Goal: Task Accomplishment & Management: Use online tool/utility

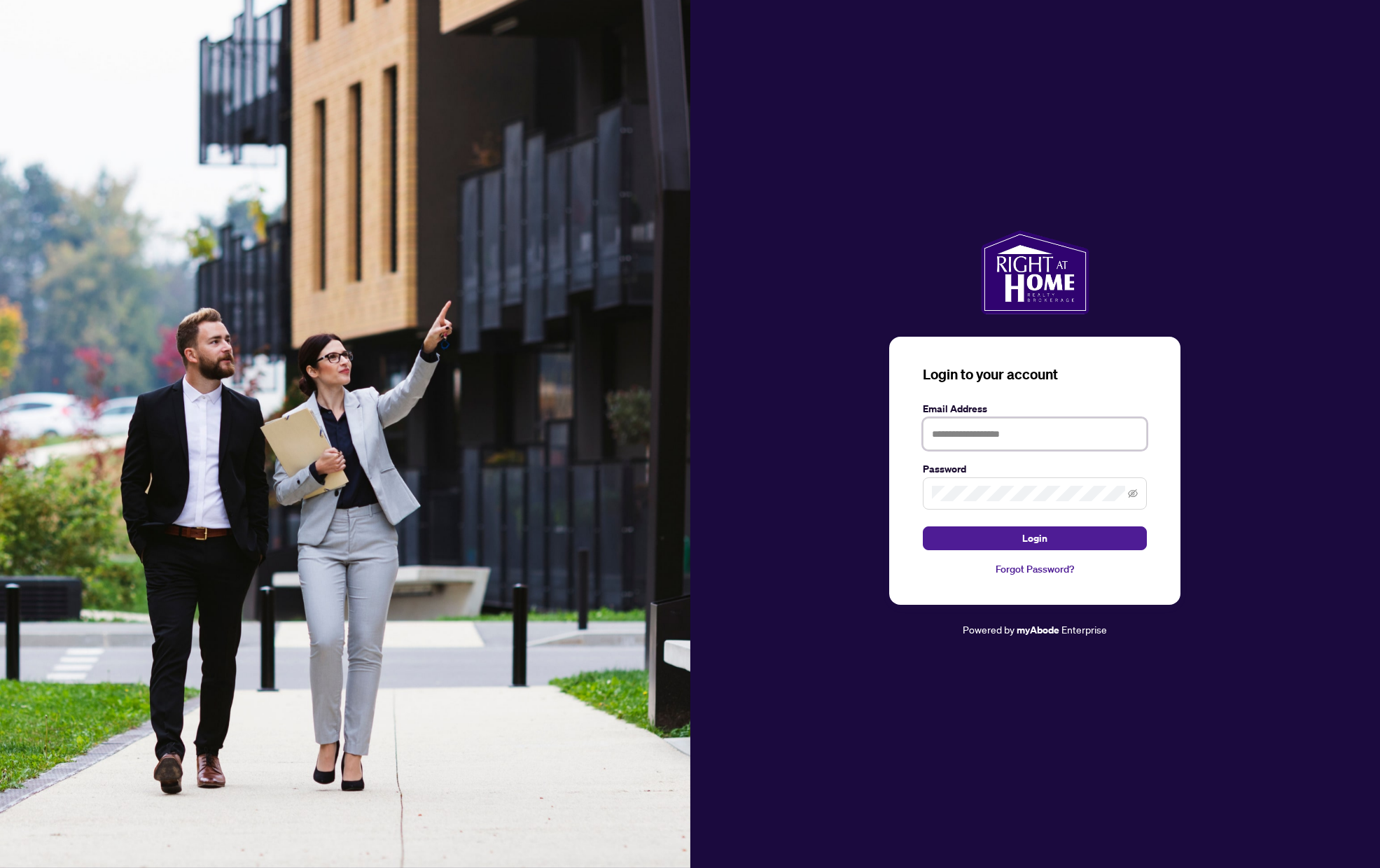
type input "**********"
click at [1035, 539] on button "Login" at bounding box center [1035, 538] width 224 height 24
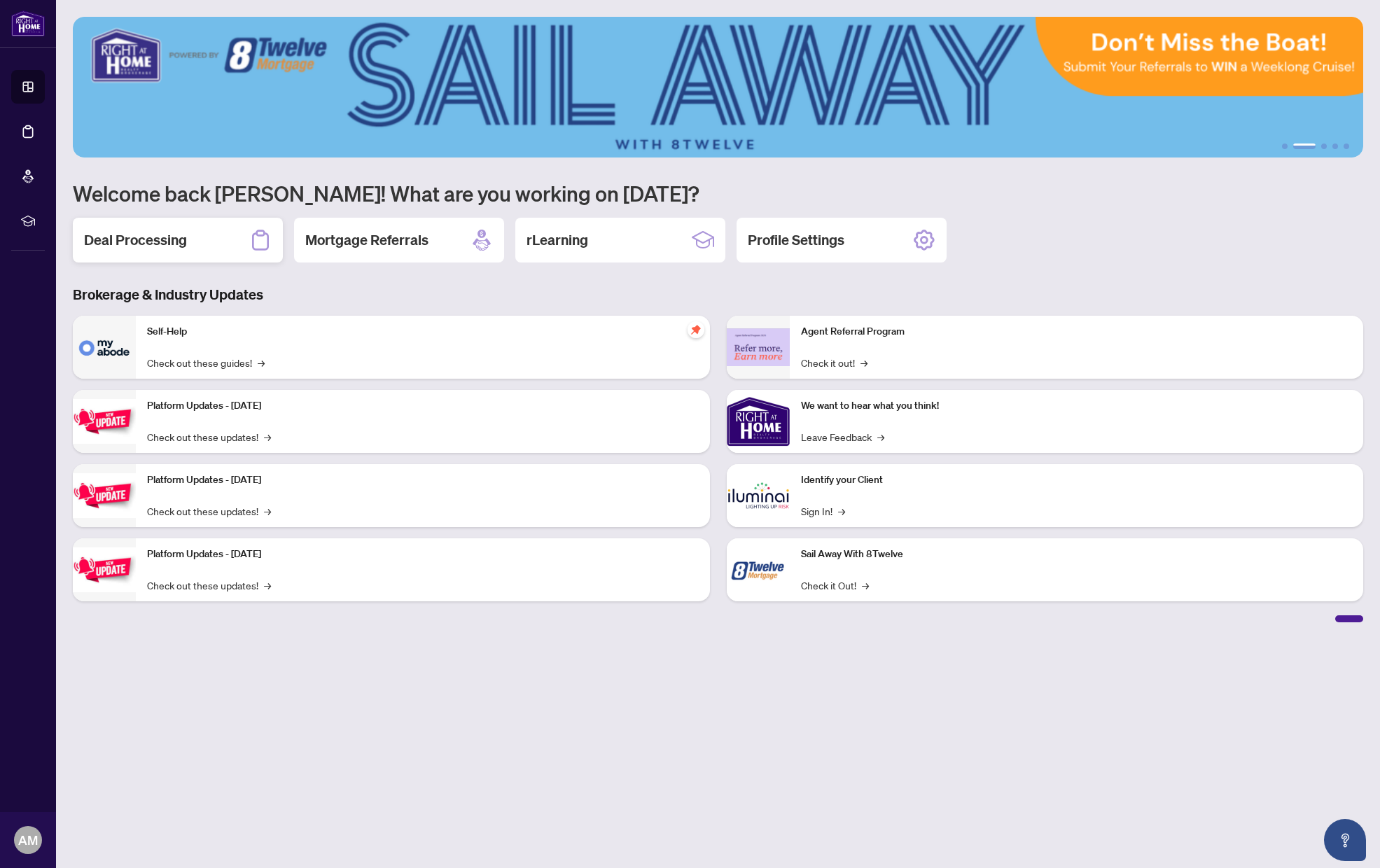
click at [159, 237] on h2 "Deal Processing" at bounding box center [136, 240] width 103 height 19
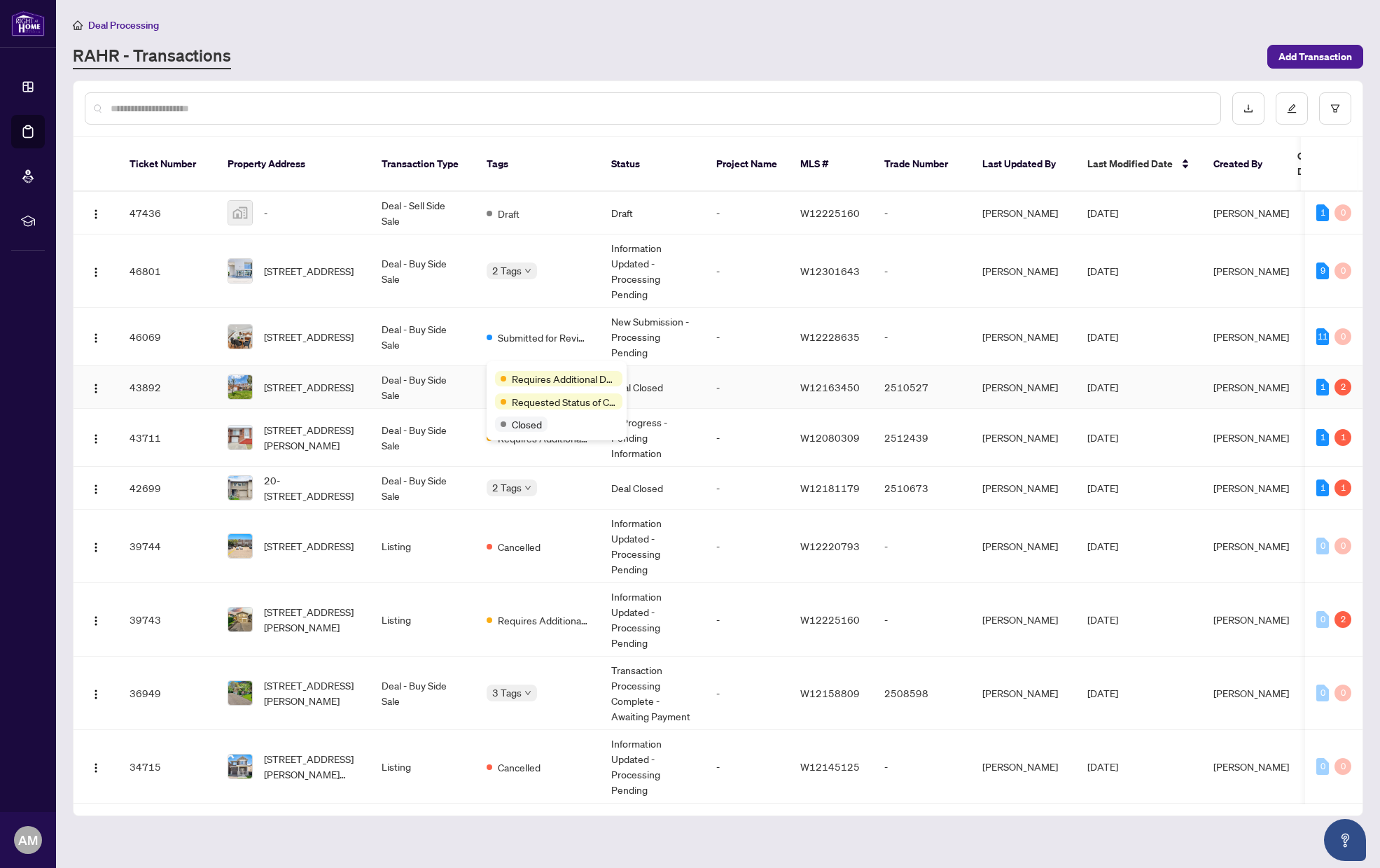
click at [530, 370] on div "Requires Additional Docs" at bounding box center [556, 378] width 123 height 17
click at [547, 384] on span "Requires Additional Docs" at bounding box center [565, 379] width 105 height 15
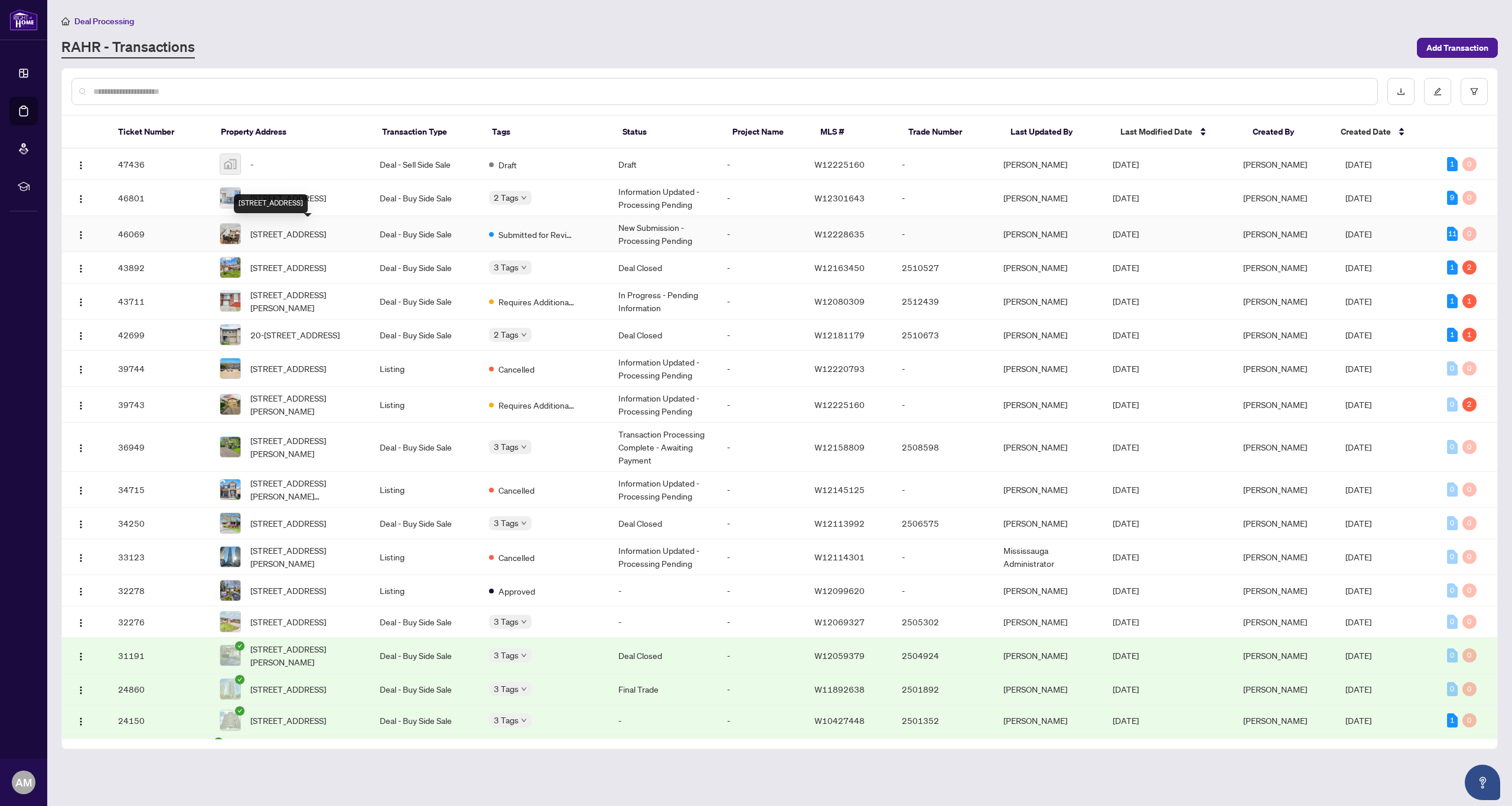
click at [326, 231] on span "[STREET_ADDRESS]" at bounding box center [288, 234] width 76 height 13
click at [240, 161] on img at bounding box center [230, 164] width 20 height 20
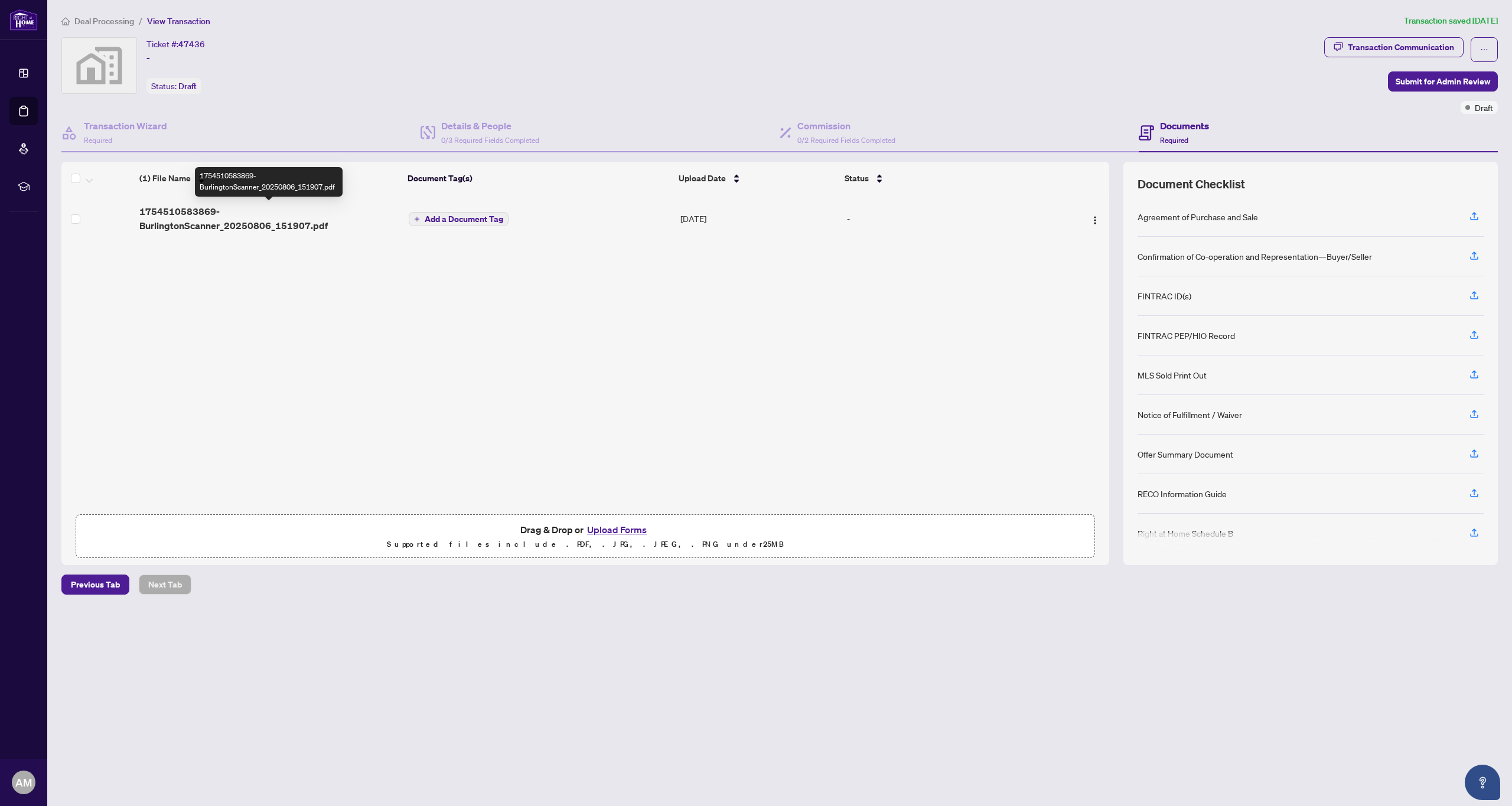
click at [201, 212] on span "1754510583869-BurlingtonScanner_20250806_151907.pdf" at bounding box center [270, 218] width 260 height 28
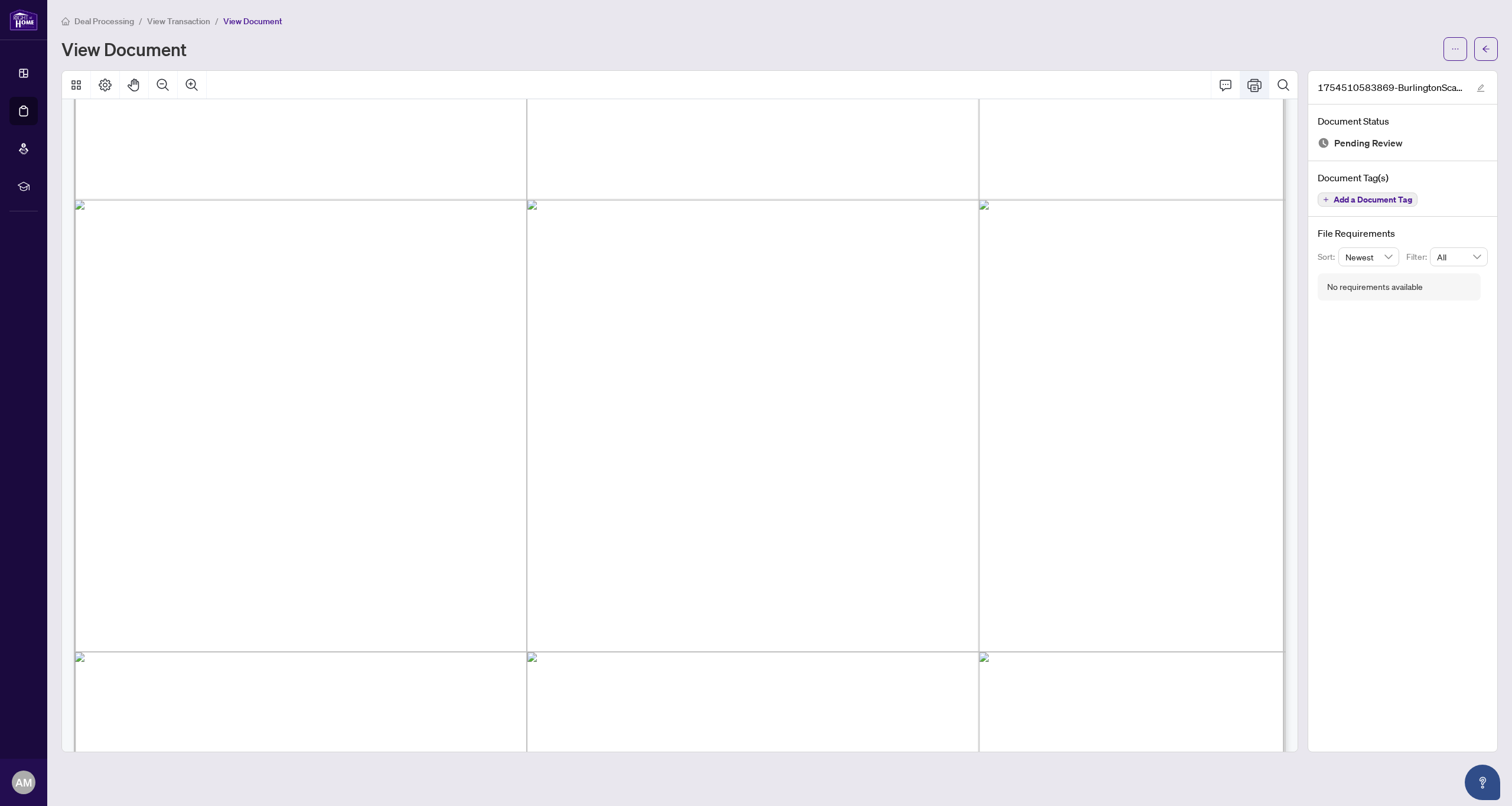
click at [1163, 86] on icon "Print" at bounding box center [1254, 86] width 15 height 15
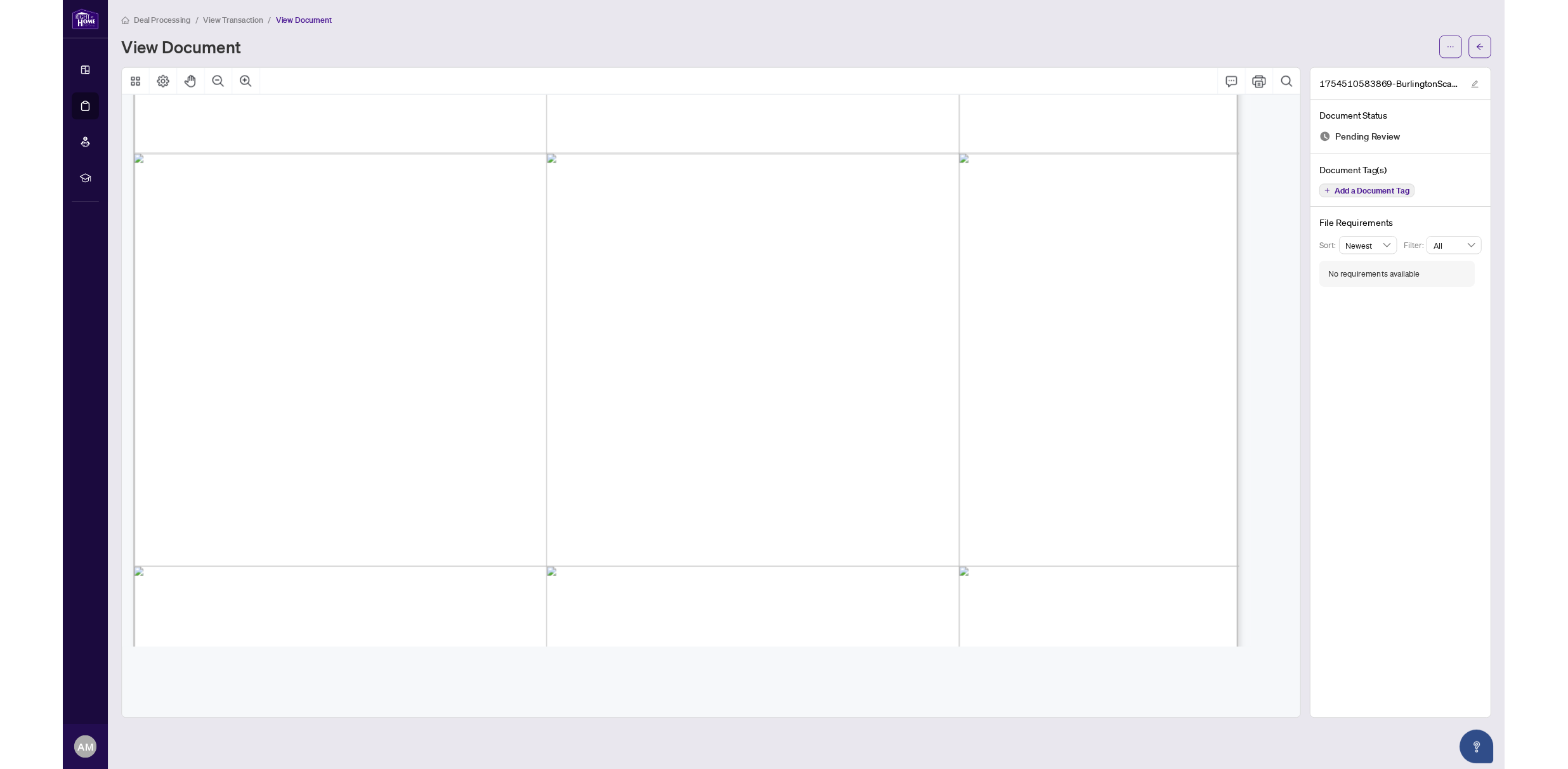
scroll to position [839, 0]
